Goal: Find specific page/section: Find specific page/section

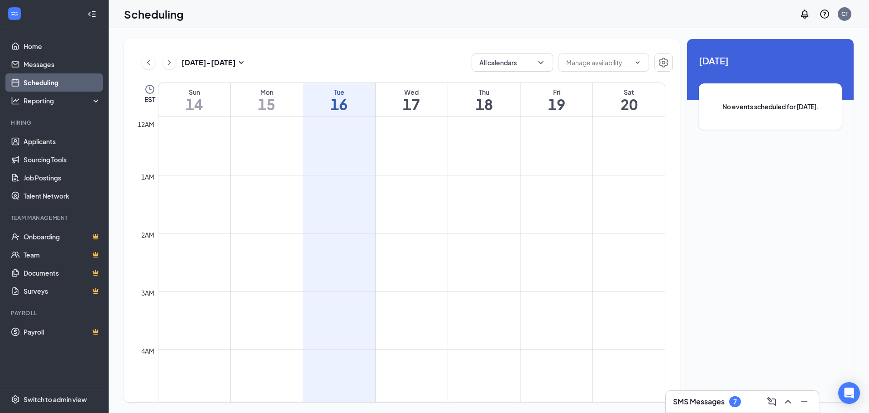
scroll to position [445, 0]
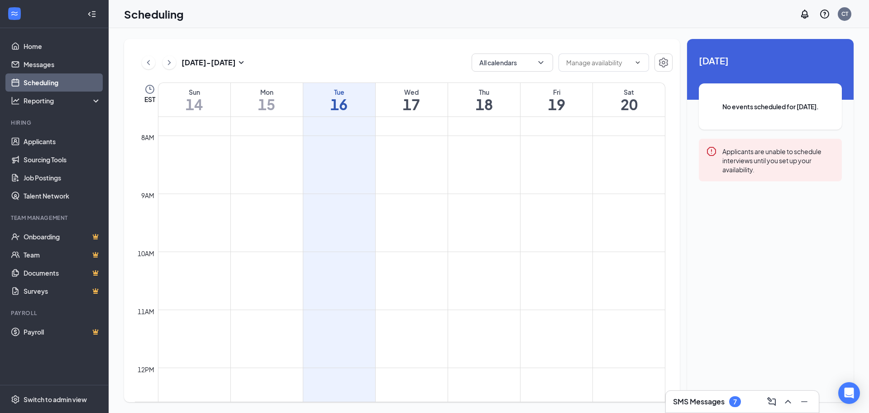
click at [719, 402] on h3 "SMS Messages" at bounding box center [699, 401] width 52 height 10
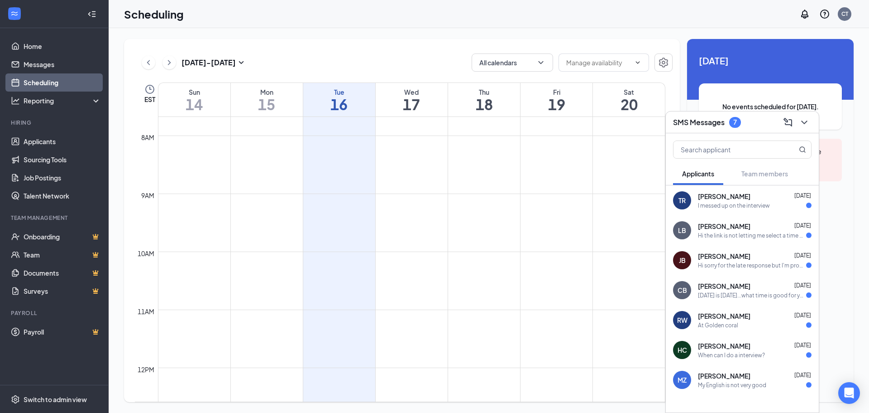
click at [758, 124] on div "SMS Messages 7" at bounding box center [742, 122] width 139 height 14
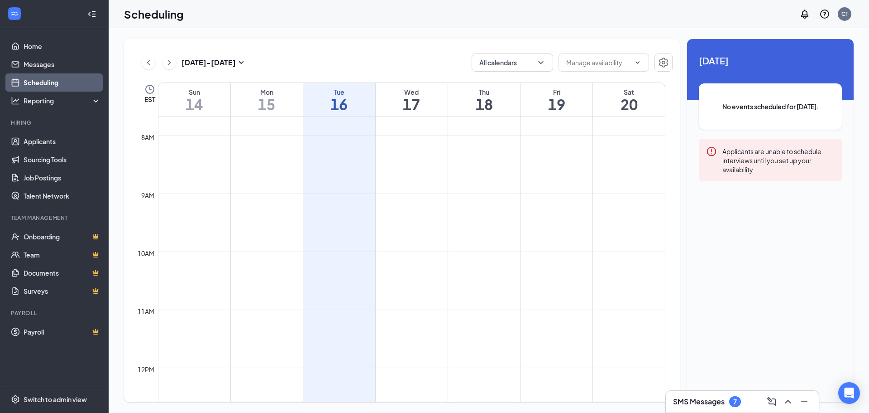
click at [520, 26] on div "Scheduling CT" at bounding box center [489, 14] width 761 height 28
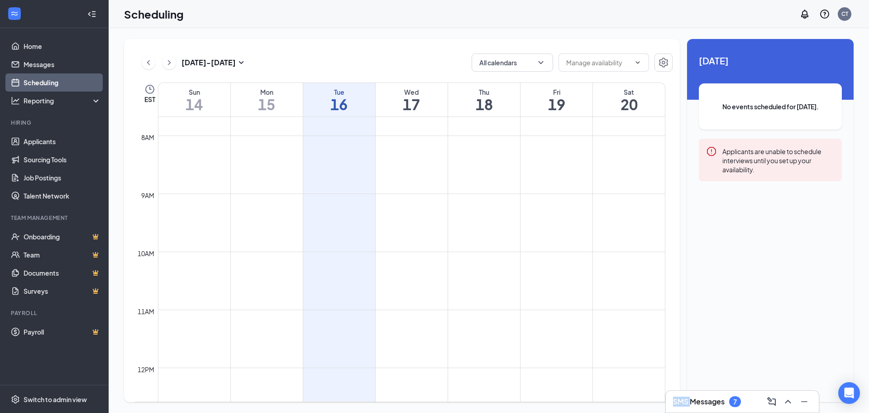
click at [520, 26] on div "Scheduling CT" at bounding box center [489, 14] width 761 height 28
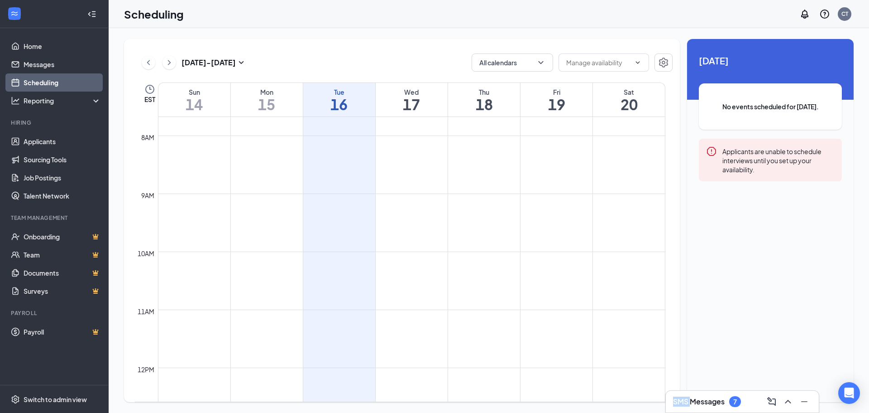
click at [520, 26] on div "Scheduling CT" at bounding box center [489, 14] width 761 height 28
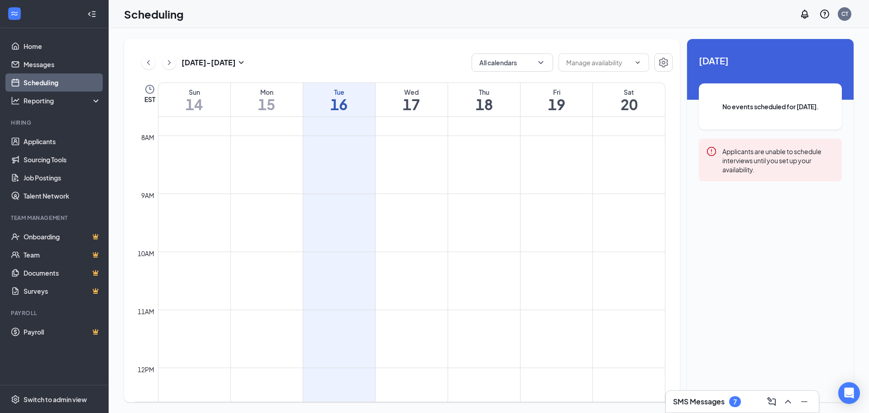
drag, startPoint x: 520, startPoint y: 26, endPoint x: 501, endPoint y: 20, distance: 19.3
click at [501, 20] on div "Scheduling CT" at bounding box center [489, 14] width 761 height 28
